Goal: Find specific page/section: Find specific page/section

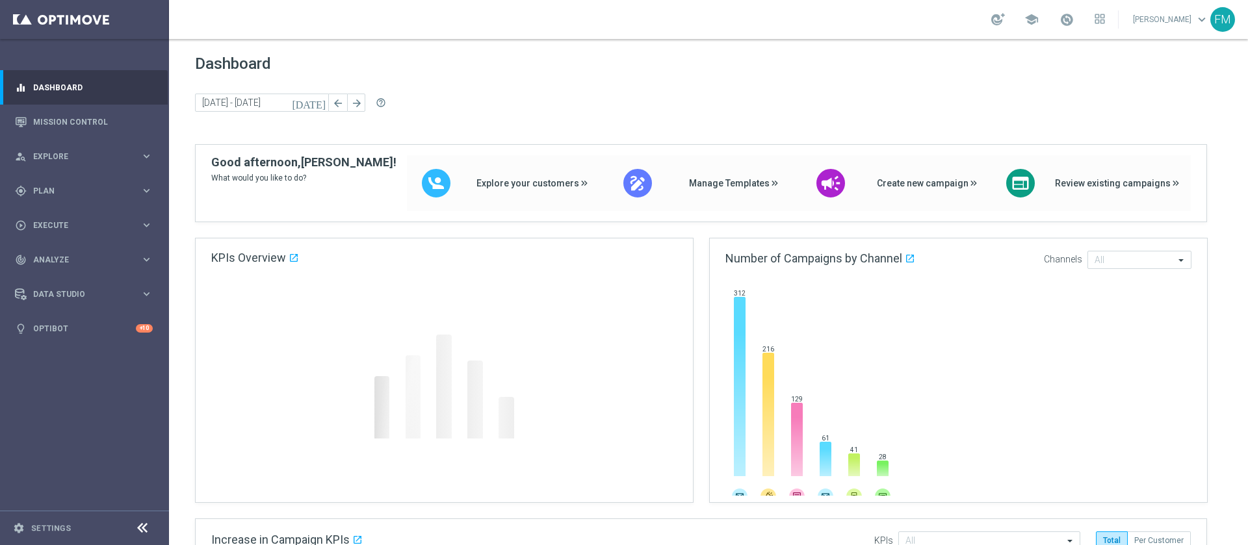
click at [322, 98] on icon "[DATE]" at bounding box center [309, 103] width 35 height 12
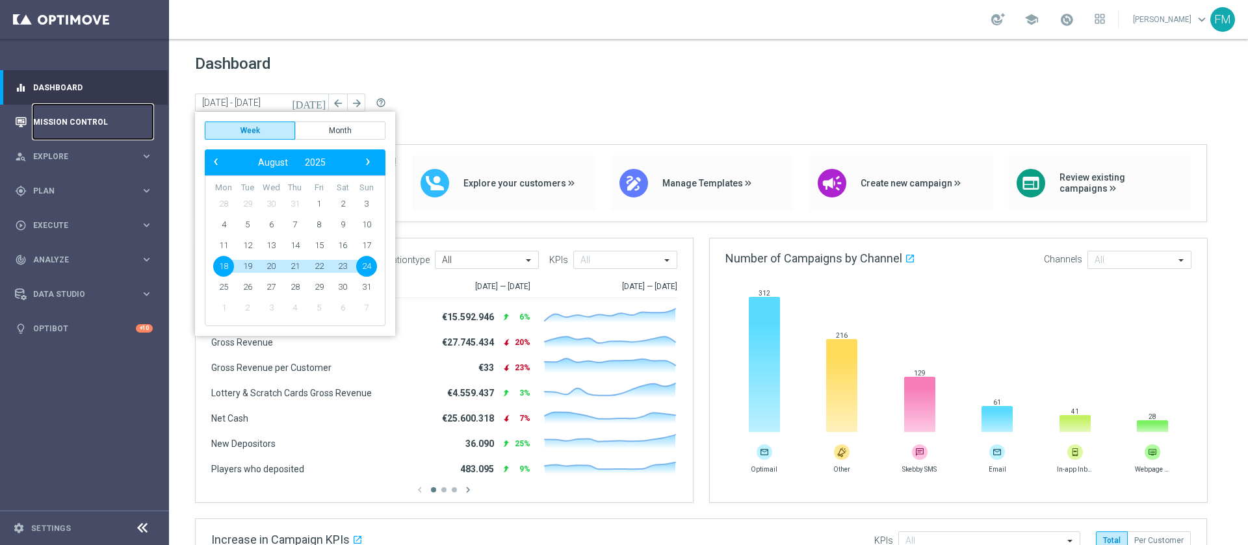
click at [54, 110] on link "Mission Control" at bounding box center [93, 122] width 120 height 34
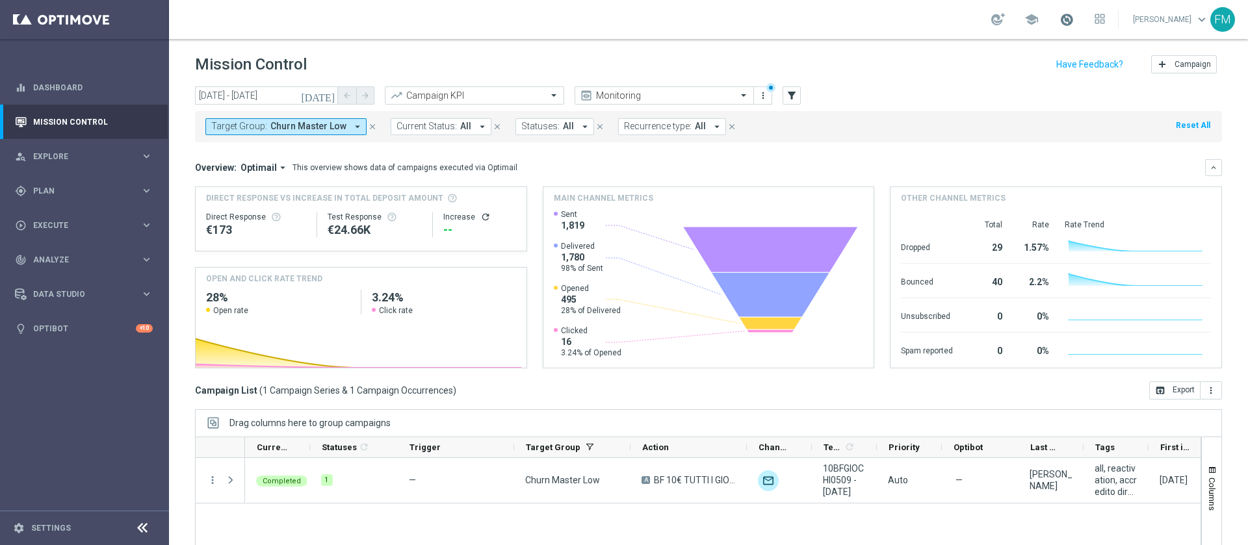
click at [831, 14] on span at bounding box center [1067, 19] width 14 height 14
click at [831, 47] on header "Mission Control add Campaign" at bounding box center [708, 62] width 1079 height 47
